Goal: Task Accomplishment & Management: Manage account settings

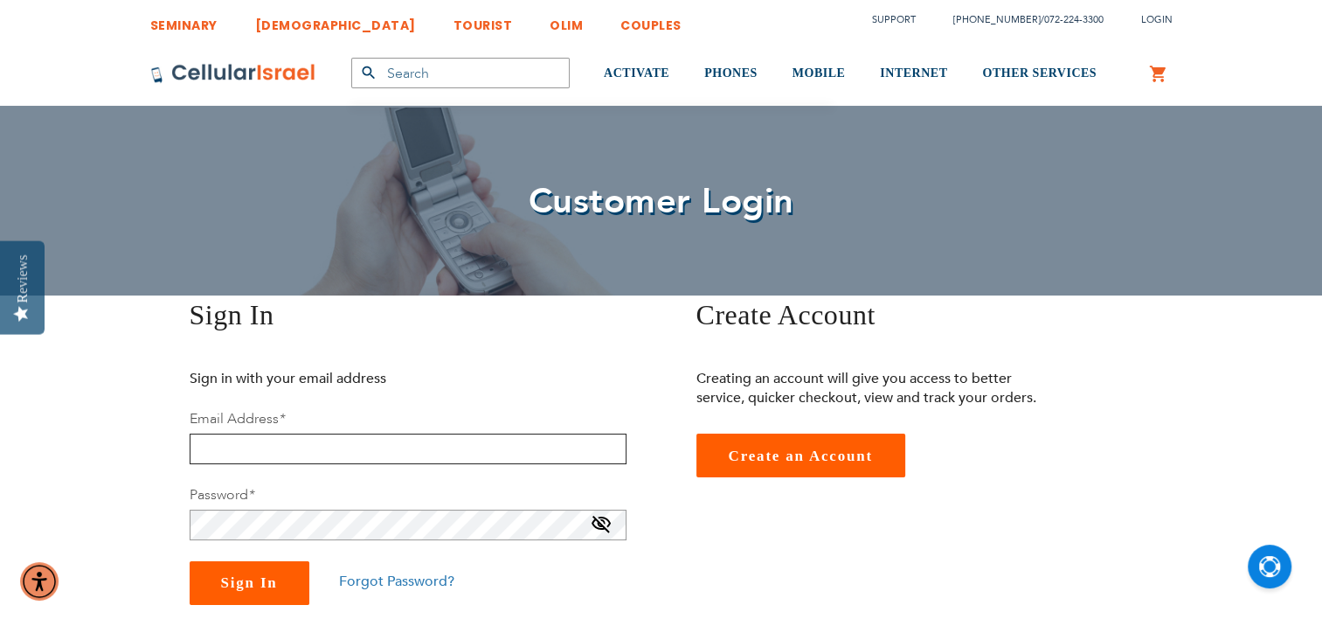
type input "[PERSON_NAME][EMAIL_ADDRESS][DOMAIN_NAME]"
click at [252, 599] on button "Sign In" at bounding box center [250, 583] width 120 height 44
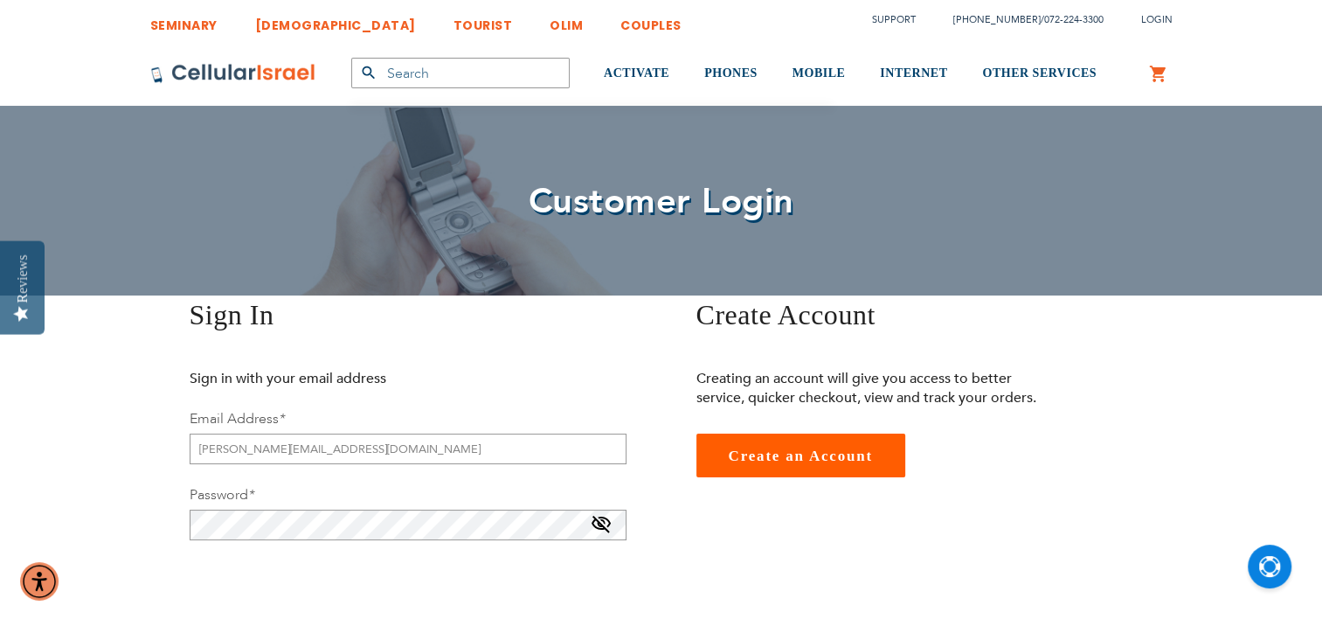
checkbox input "true"
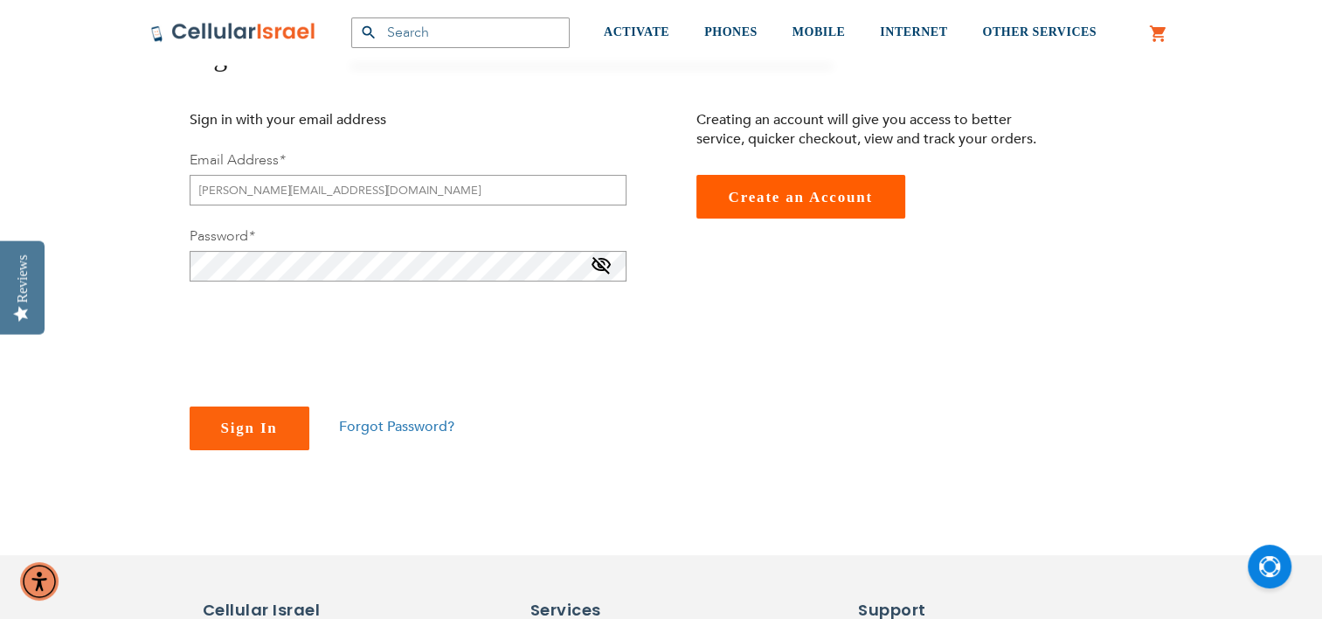
scroll to position [262, 0]
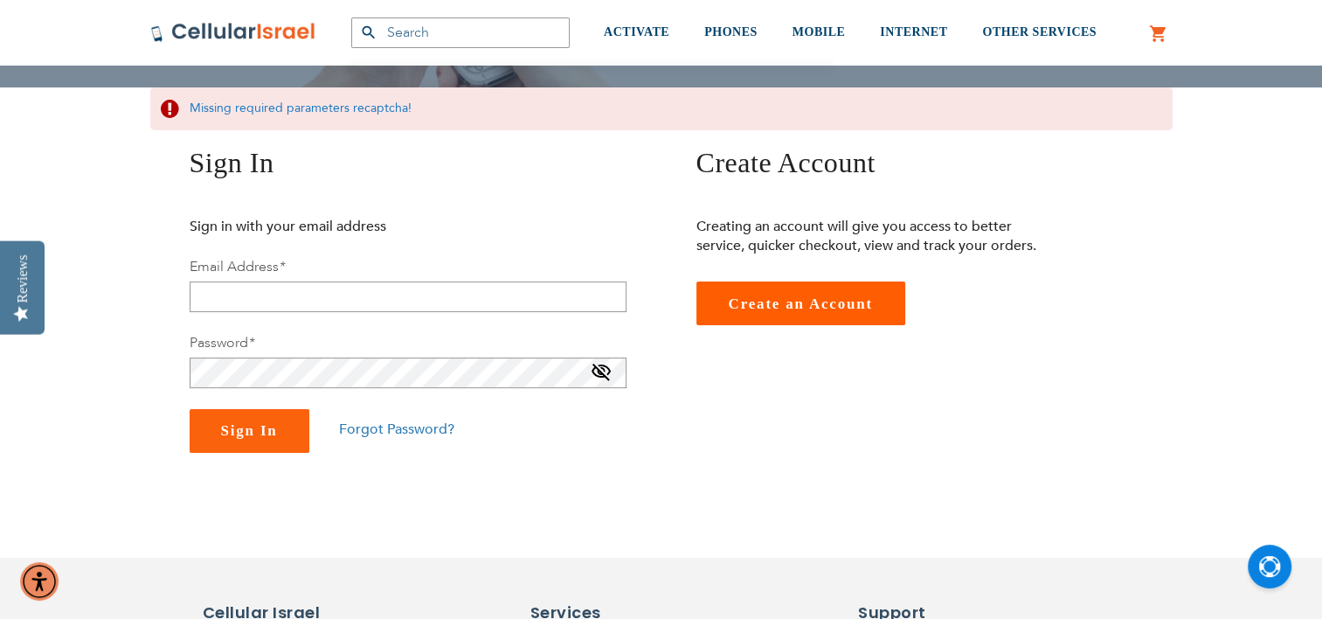
scroll to position [262, 0]
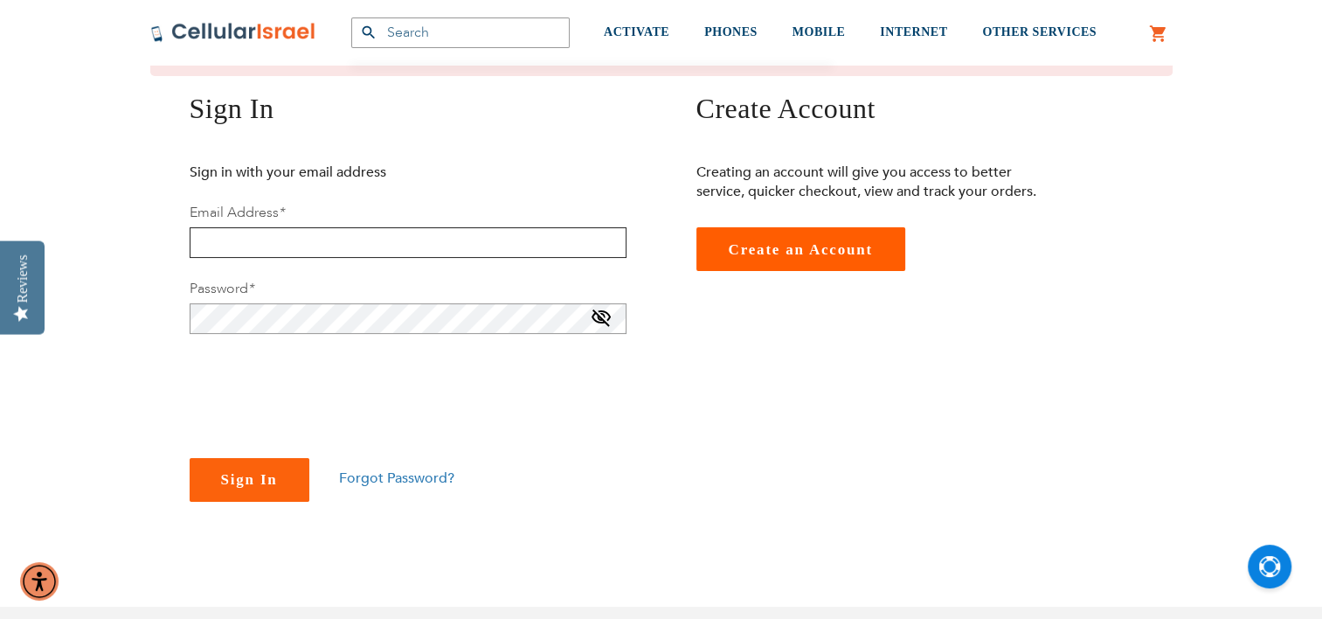
type input "[PERSON_NAME][EMAIL_ADDRESS][DOMAIN_NAME]"
click at [605, 321] on span at bounding box center [601, 322] width 21 height 28
checkbox input "true"
click at [230, 485] on span "Sign In" at bounding box center [249, 479] width 57 height 17
